Goal: Transaction & Acquisition: Download file/media

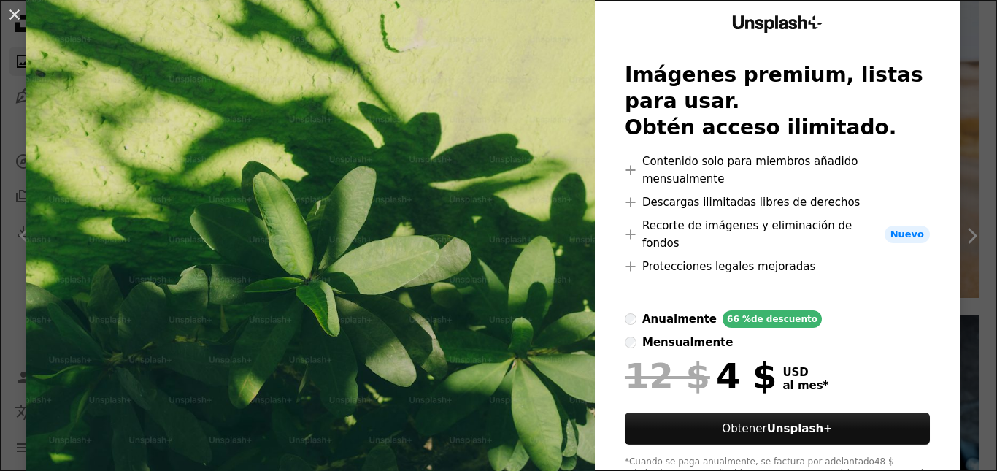
scroll to position [80, 0]
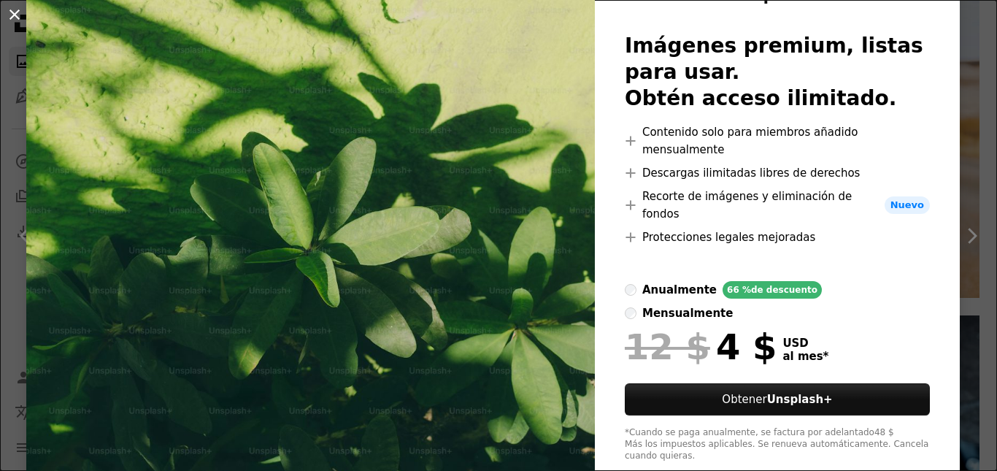
click at [6, 15] on button "An X shape" at bounding box center [15, 15] width 18 height 18
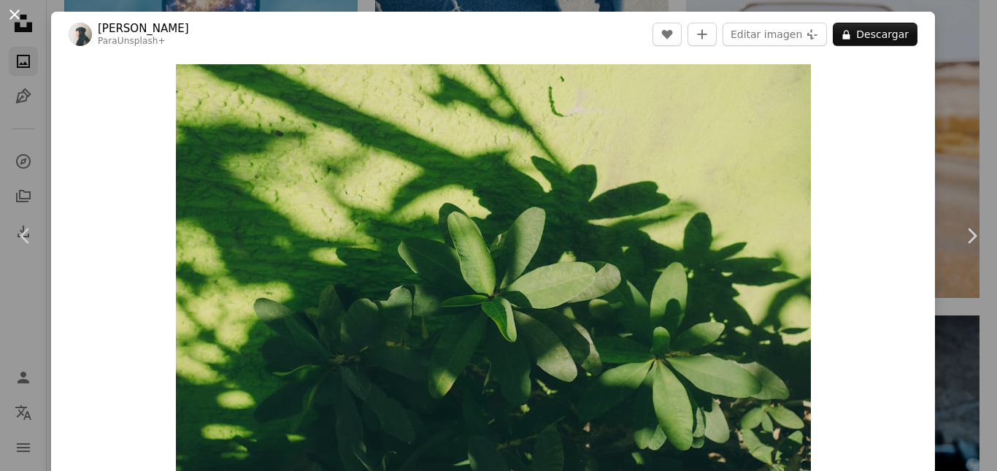
click at [16, 10] on button "An X shape" at bounding box center [15, 15] width 18 height 18
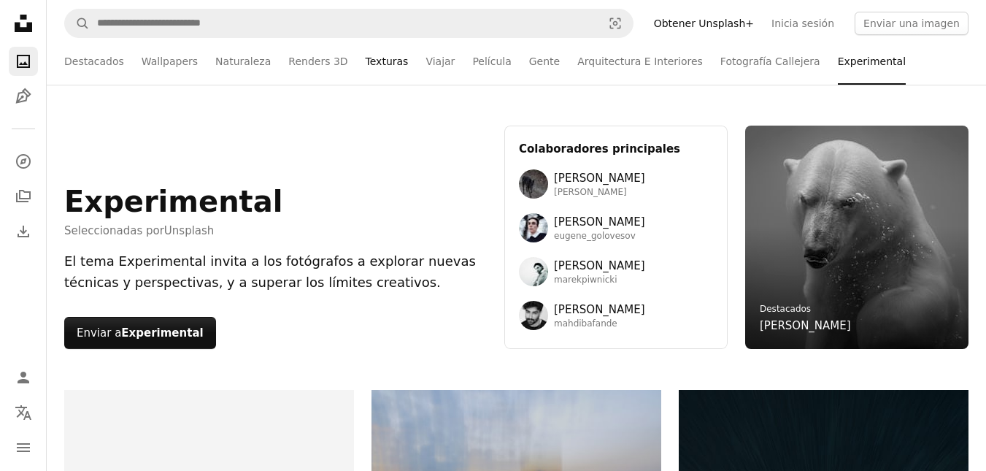
click at [366, 60] on link "Texturas" at bounding box center [387, 61] width 43 height 47
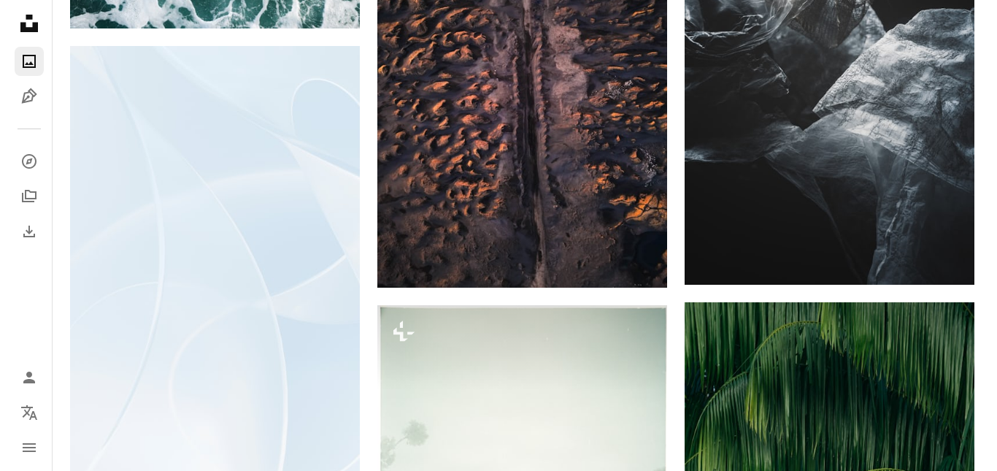
scroll to position [18180, 0]
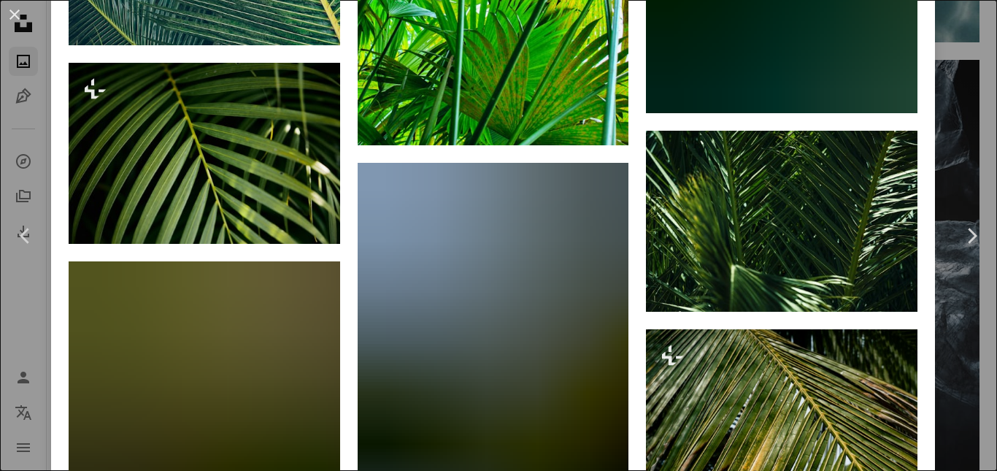
scroll to position [3651, 0]
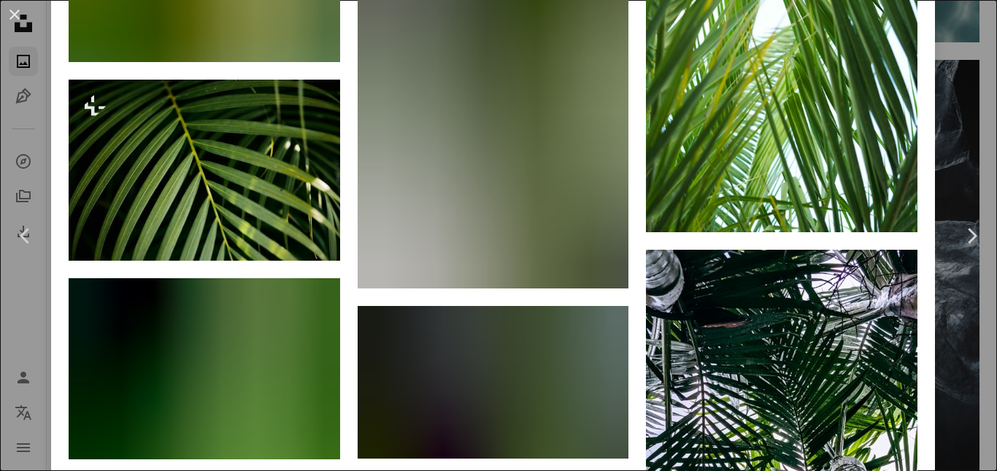
scroll to position [1606, 0]
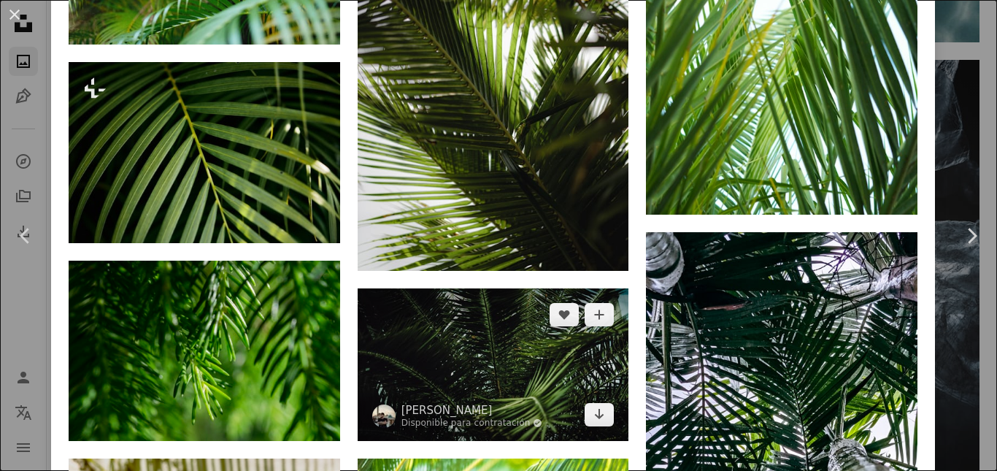
click at [515, 288] on img at bounding box center [494, 364] width 272 height 153
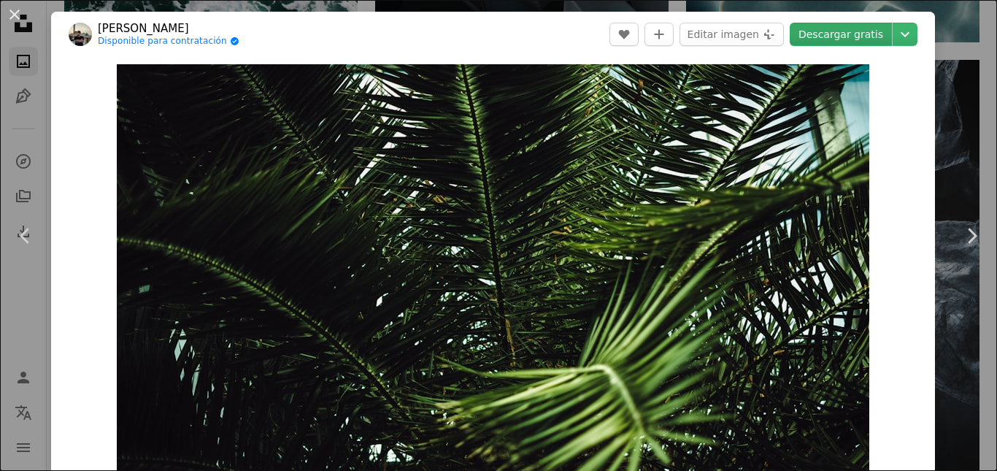
click at [827, 37] on link "Descargar gratis" at bounding box center [841, 34] width 102 height 23
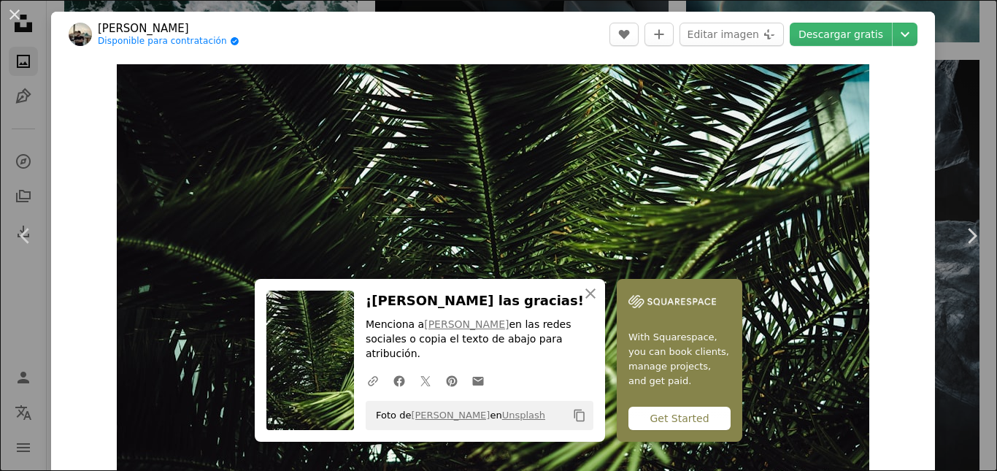
drag, startPoint x: 9, startPoint y: 15, endPoint x: 26, endPoint y: 7, distance: 19.3
click at [9, 15] on button "An X shape" at bounding box center [15, 15] width 18 height 18
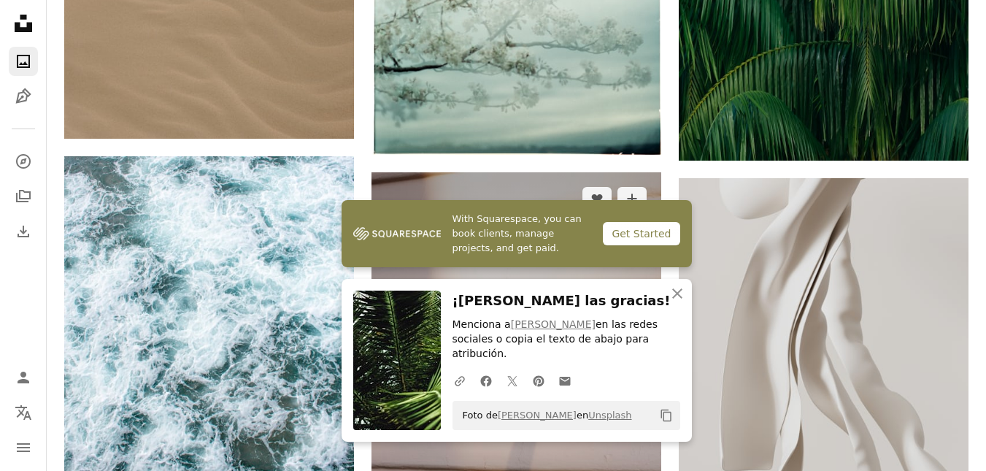
scroll to position [18764, 0]
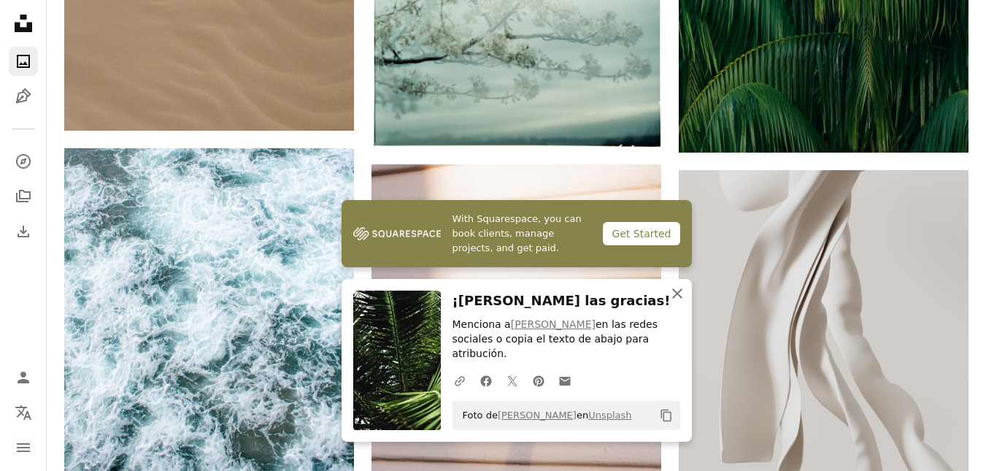
click at [678, 299] on icon "button" at bounding box center [677, 293] width 10 height 10
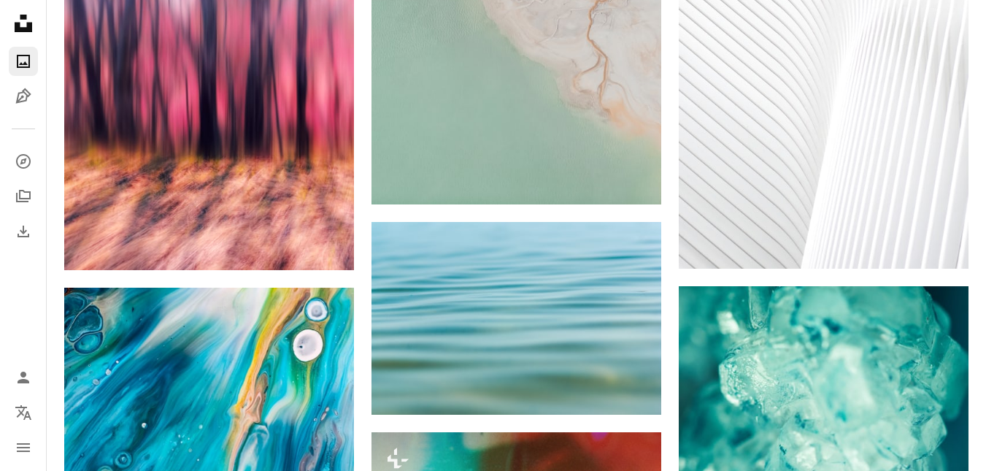
scroll to position [0, 0]
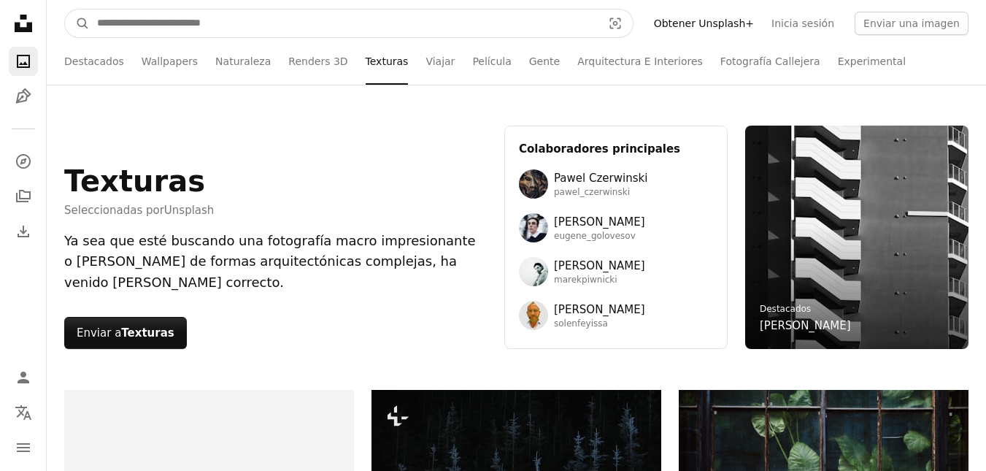
click at [253, 15] on input "Encuentra imágenes en todo el sitio" at bounding box center [344, 23] width 508 height 28
type input "**********"
click at [65, 9] on button "A magnifying glass" at bounding box center [77, 23] width 25 height 28
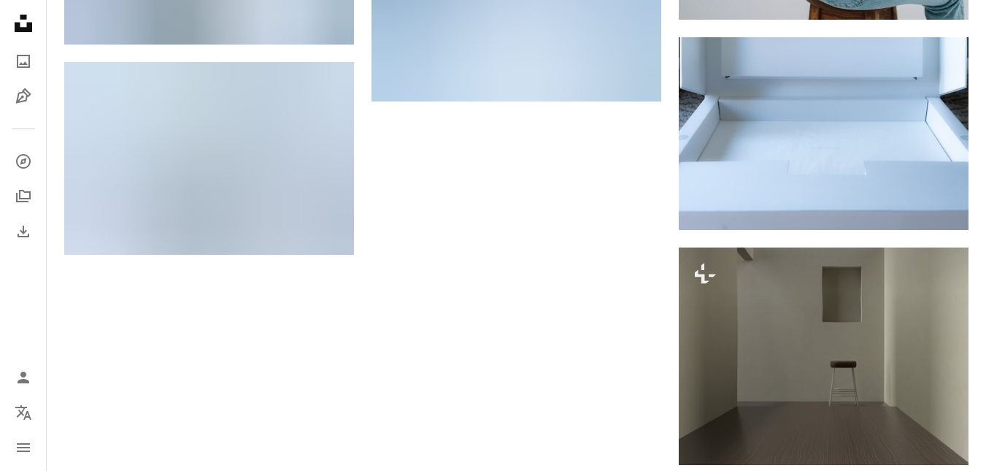
scroll to position [2293, 0]
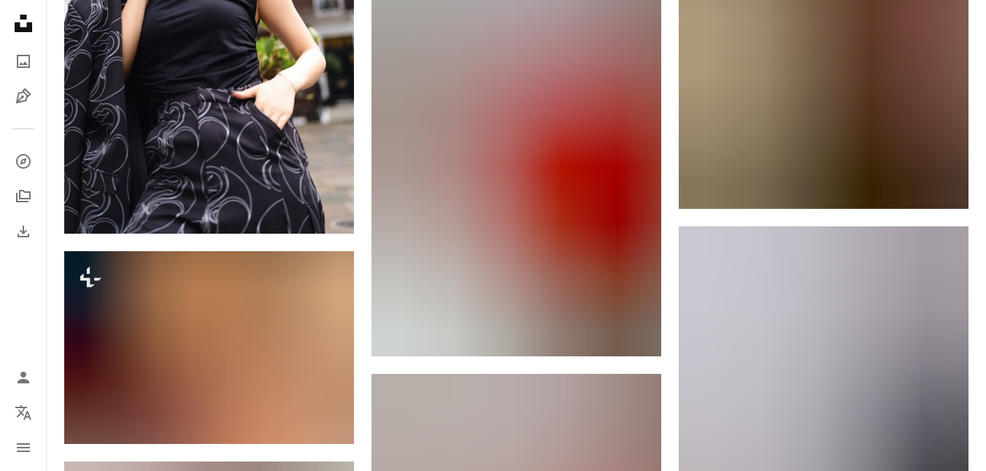
scroll to position [18283, 0]
